Goal: Transaction & Acquisition: Subscribe to service/newsletter

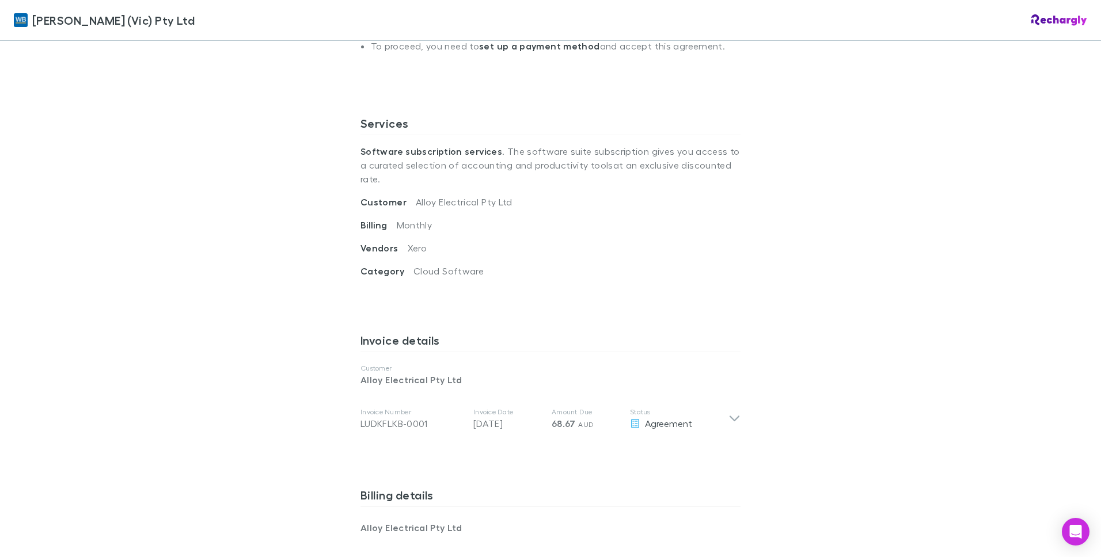
scroll to position [460, 0]
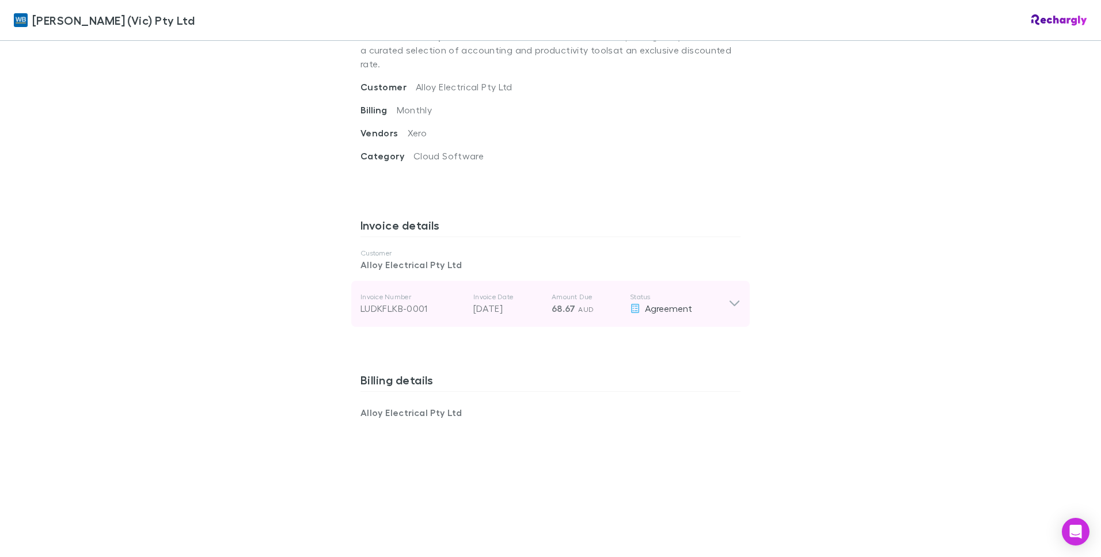
click at [733, 299] on div "Invoice Number LUDKFLKB-0001 Invoice Date [DATE] Amount Due 68.67 AUD Status Ag…" at bounding box center [550, 304] width 398 height 46
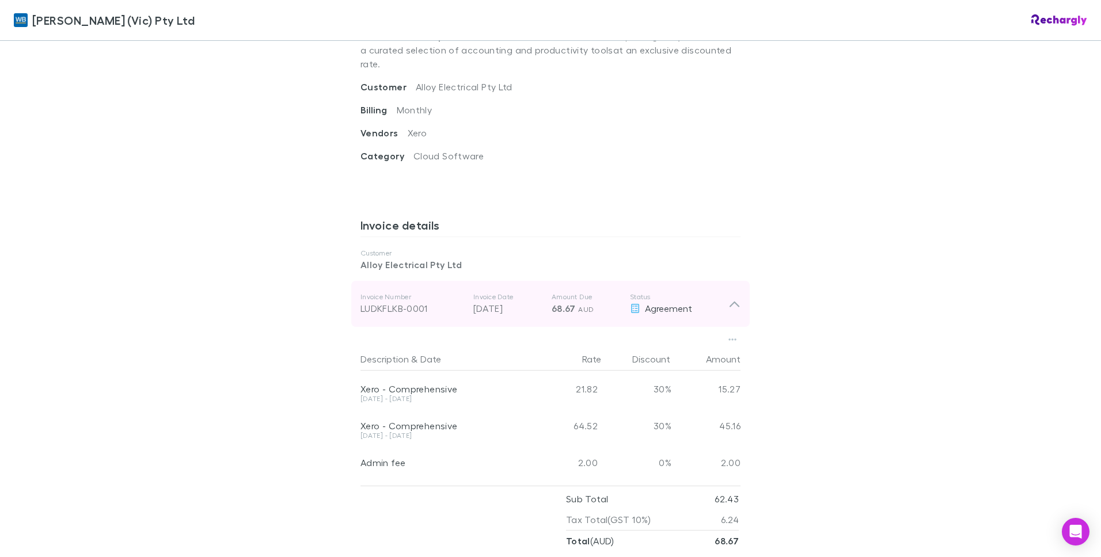
click at [733, 299] on div "Invoice Number LUDKFLKB-0001 Invoice Date [DATE] Amount Due 68.67 AUD Status Ag…" at bounding box center [550, 304] width 398 height 46
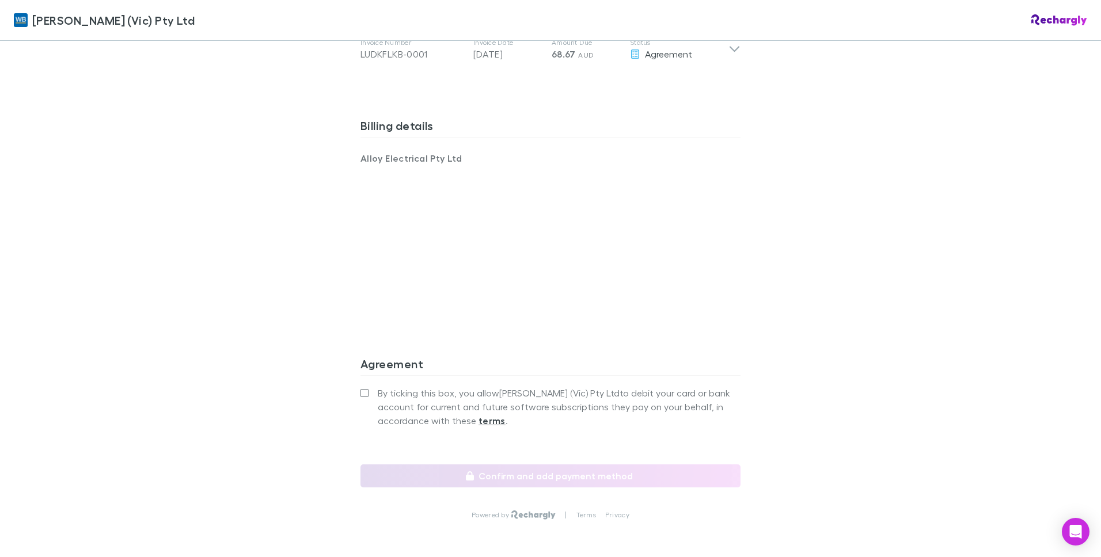
scroll to position [748, 0]
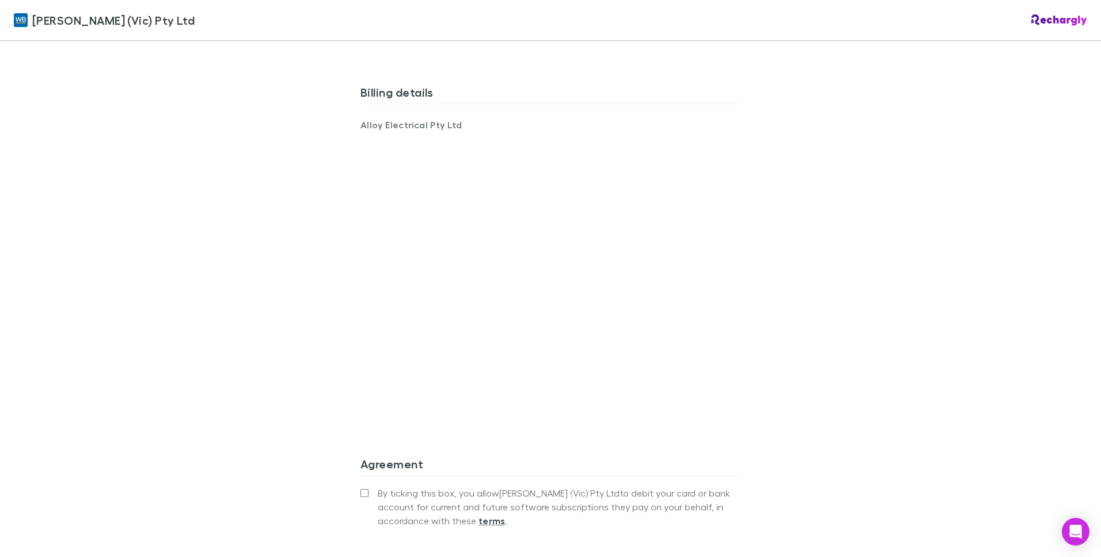
drag, startPoint x: 341, startPoint y: 291, endPoint x: 347, endPoint y: 302, distance: 11.9
click at [341, 291] on div "[PERSON_NAME] (Vic) Pty Ltd [PERSON_NAME] (Vic) Pty Ltd Software subscriptions …" at bounding box center [550, 278] width 1101 height 557
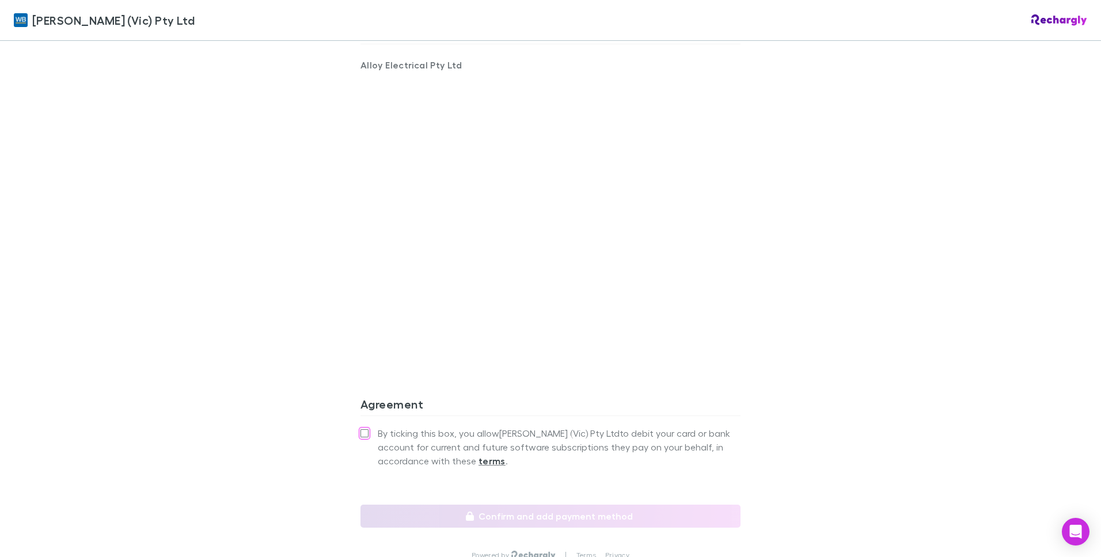
scroll to position [889, 0]
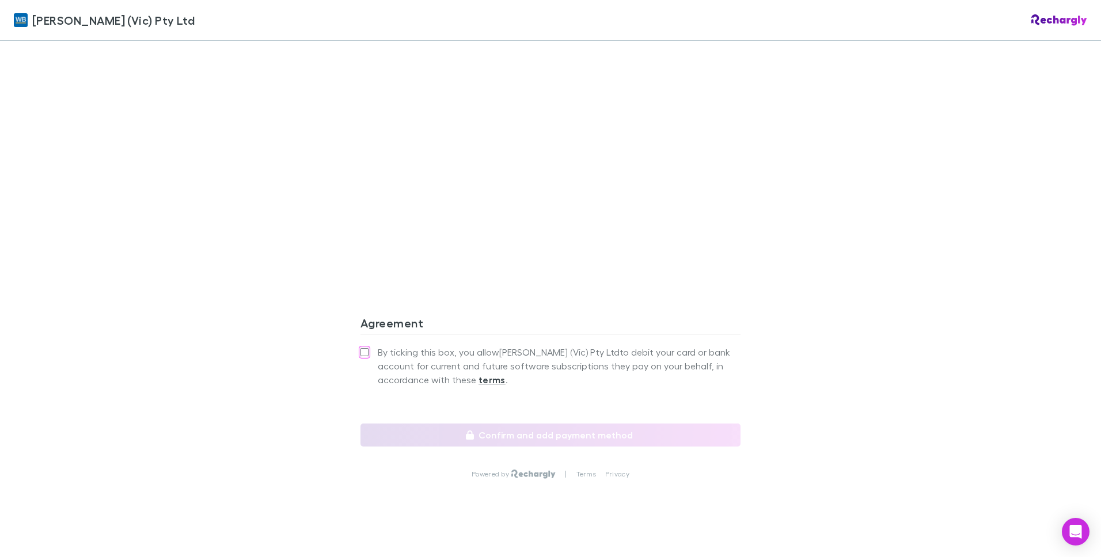
click at [391, 345] on span "By ticking this box, you allow [PERSON_NAME] (Vic) Pty Ltd to debit your card o…" at bounding box center [559, 365] width 363 height 41
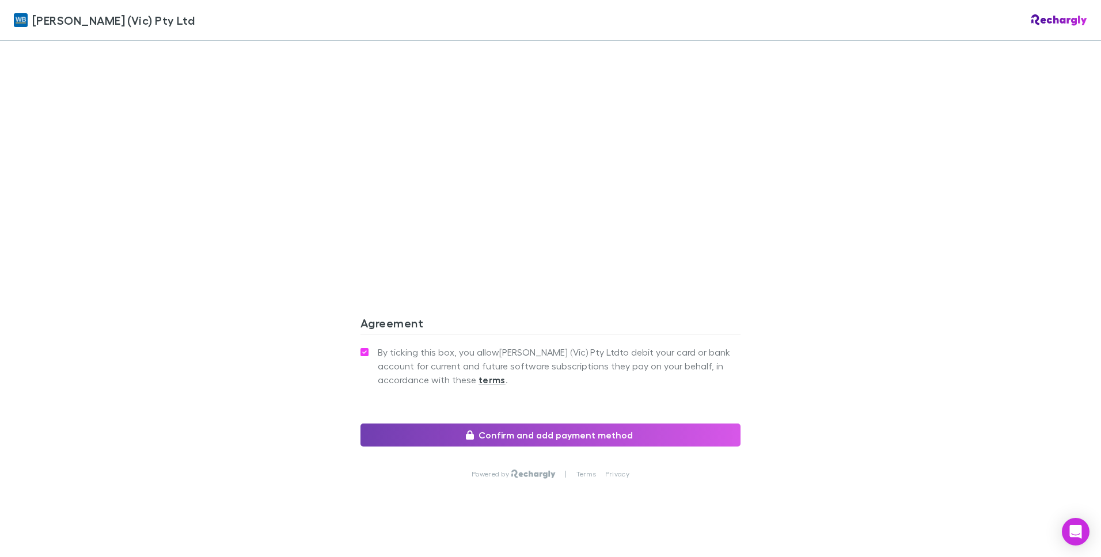
click at [406, 424] on button "Confirm and add payment method" at bounding box center [550, 435] width 380 height 23
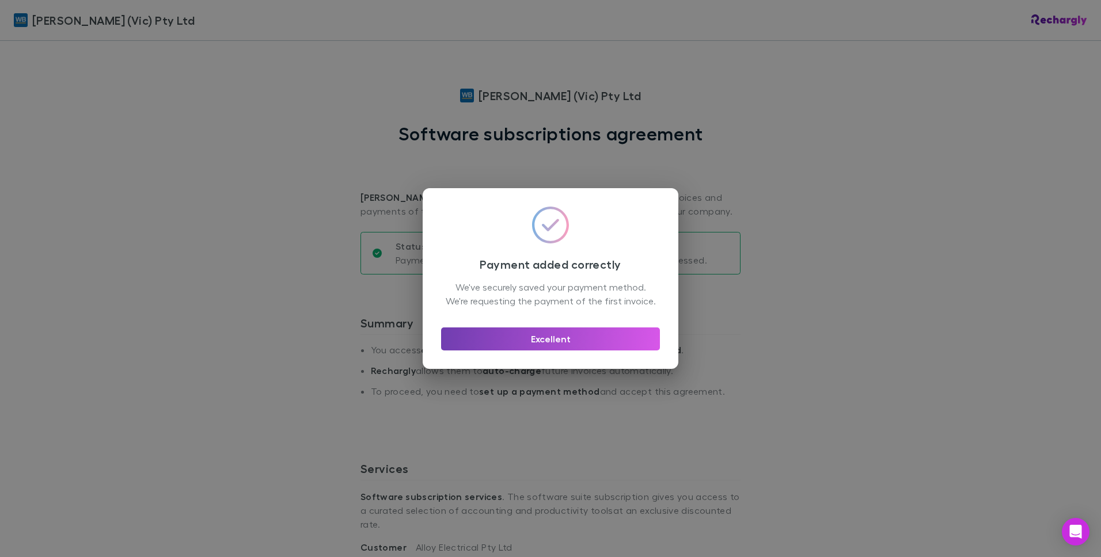
drag, startPoint x: 531, startPoint y: 347, endPoint x: 538, endPoint y: 364, distance: 18.8
click at [531, 347] on button "Excellent" at bounding box center [550, 339] width 219 height 23
